Goal: Navigation & Orientation: Find specific page/section

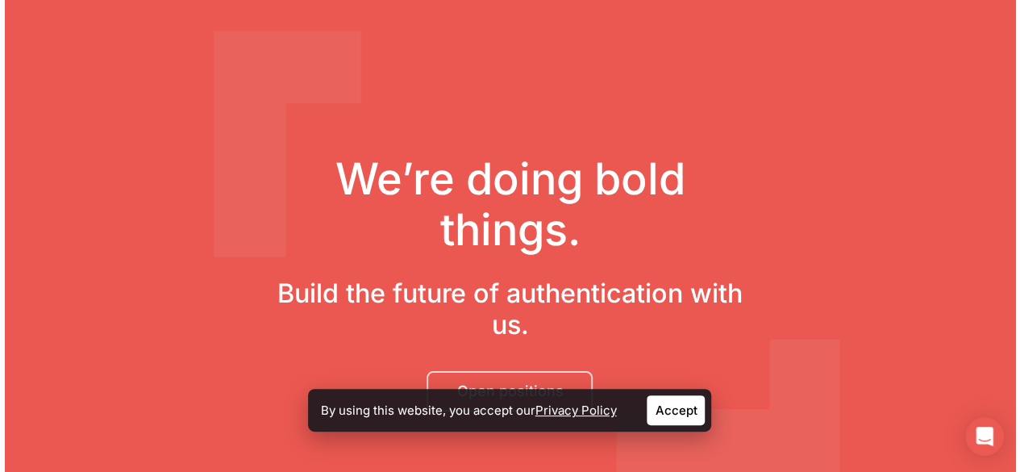
scroll to position [200, 0]
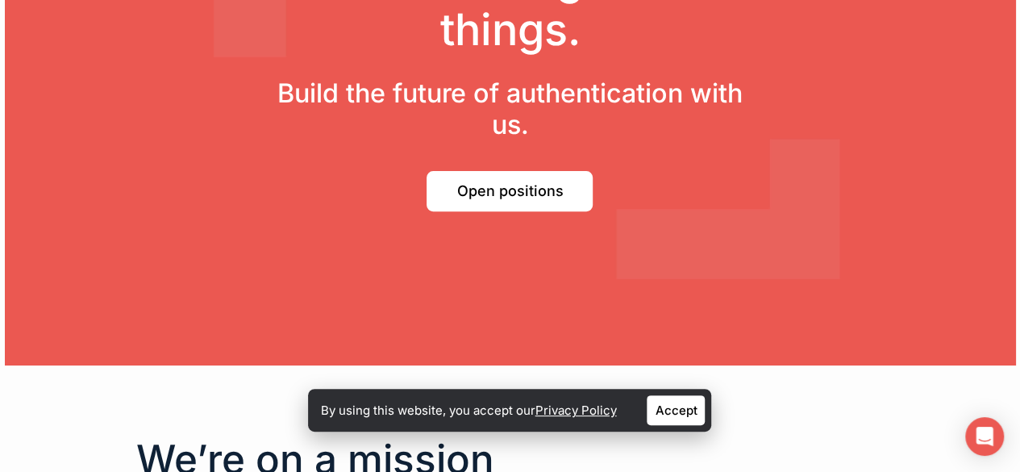
click at [492, 186] on span "Open positions" at bounding box center [509, 191] width 106 height 16
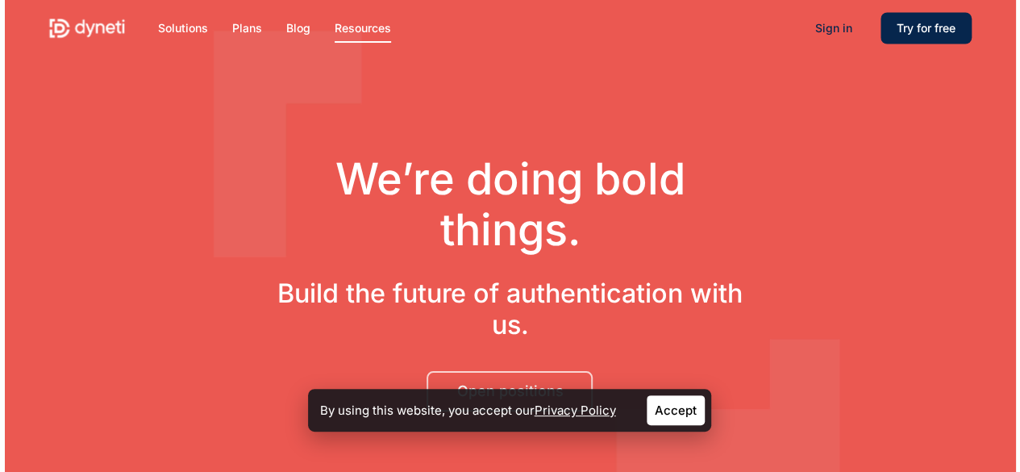
click at [97, 27] on img at bounding box center [86, 28] width 77 height 24
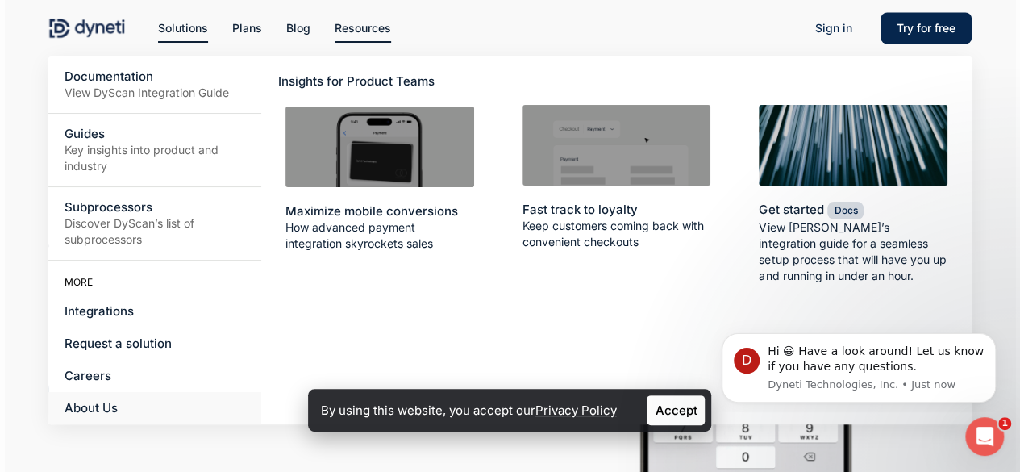
click at [98, 414] on link "About Us" at bounding box center [154, 408] width 213 height 32
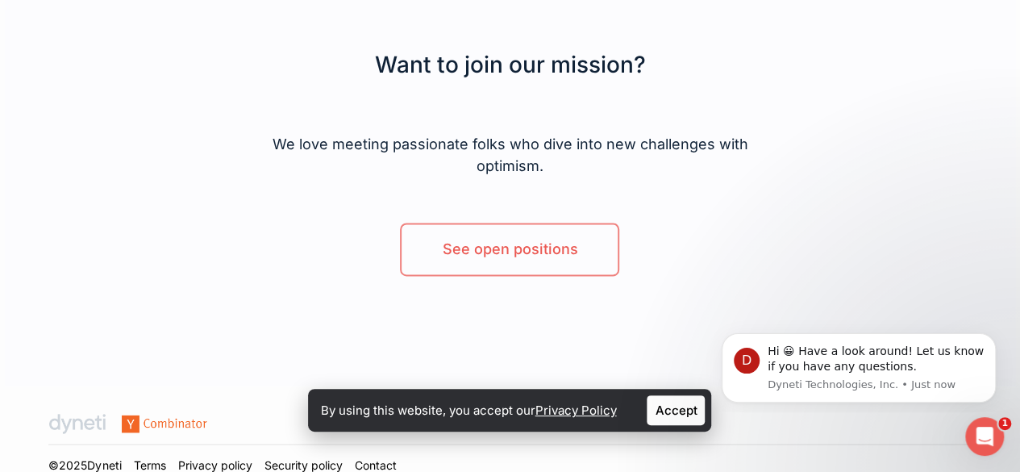
scroll to position [1075, 0]
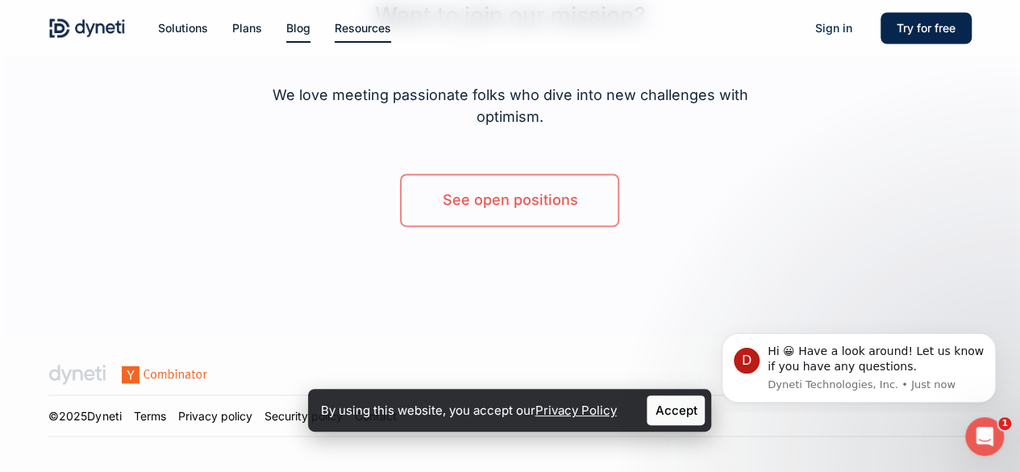
click at [306, 30] on span "Blog" at bounding box center [298, 28] width 24 height 14
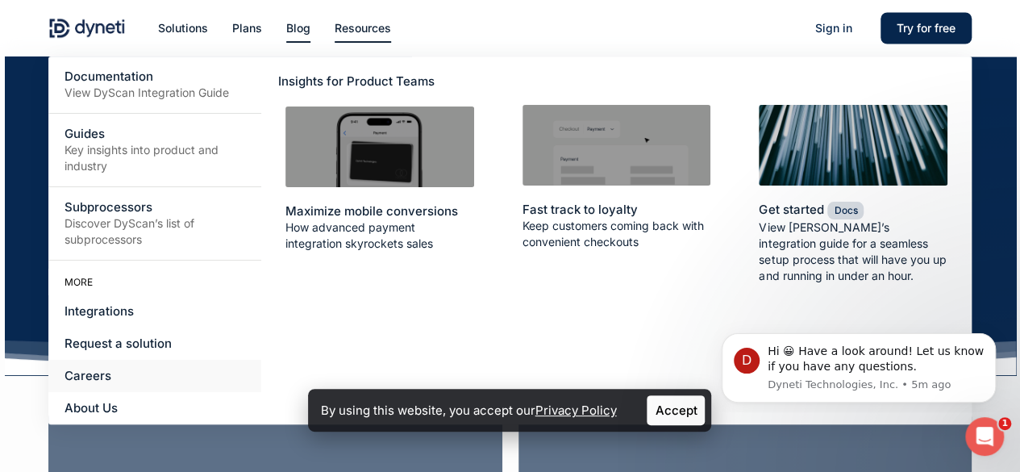
click at [77, 380] on span "Careers" at bounding box center [87, 375] width 47 height 15
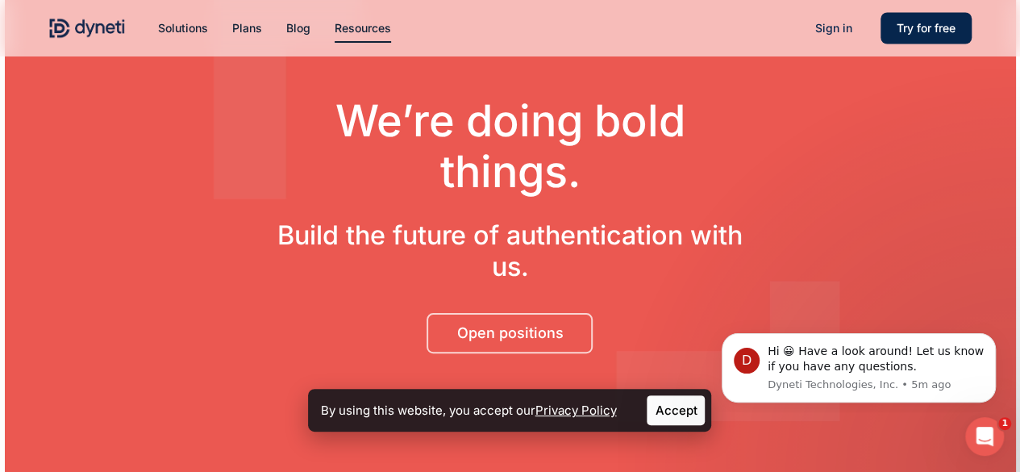
scroll to position [53, 0]
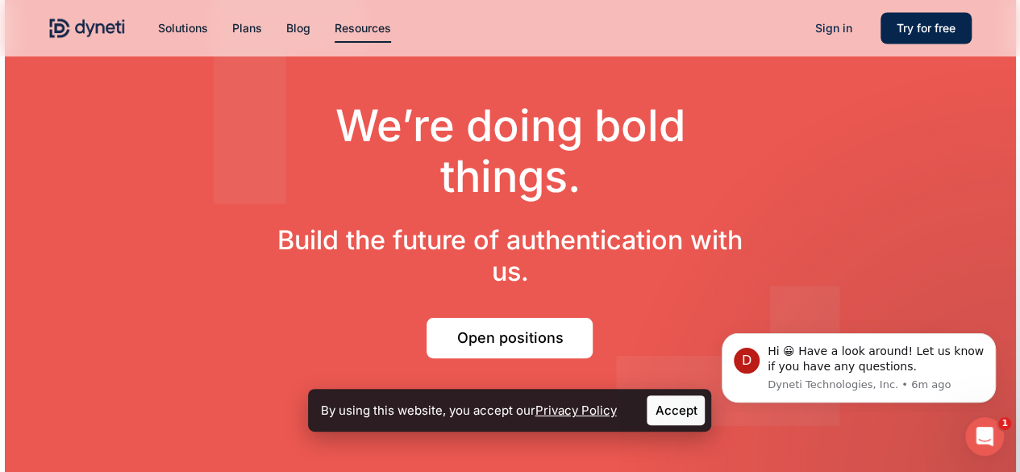
click at [543, 333] on span "Open positions" at bounding box center [509, 338] width 106 height 16
